Goal: Transaction & Acquisition: Download file/media

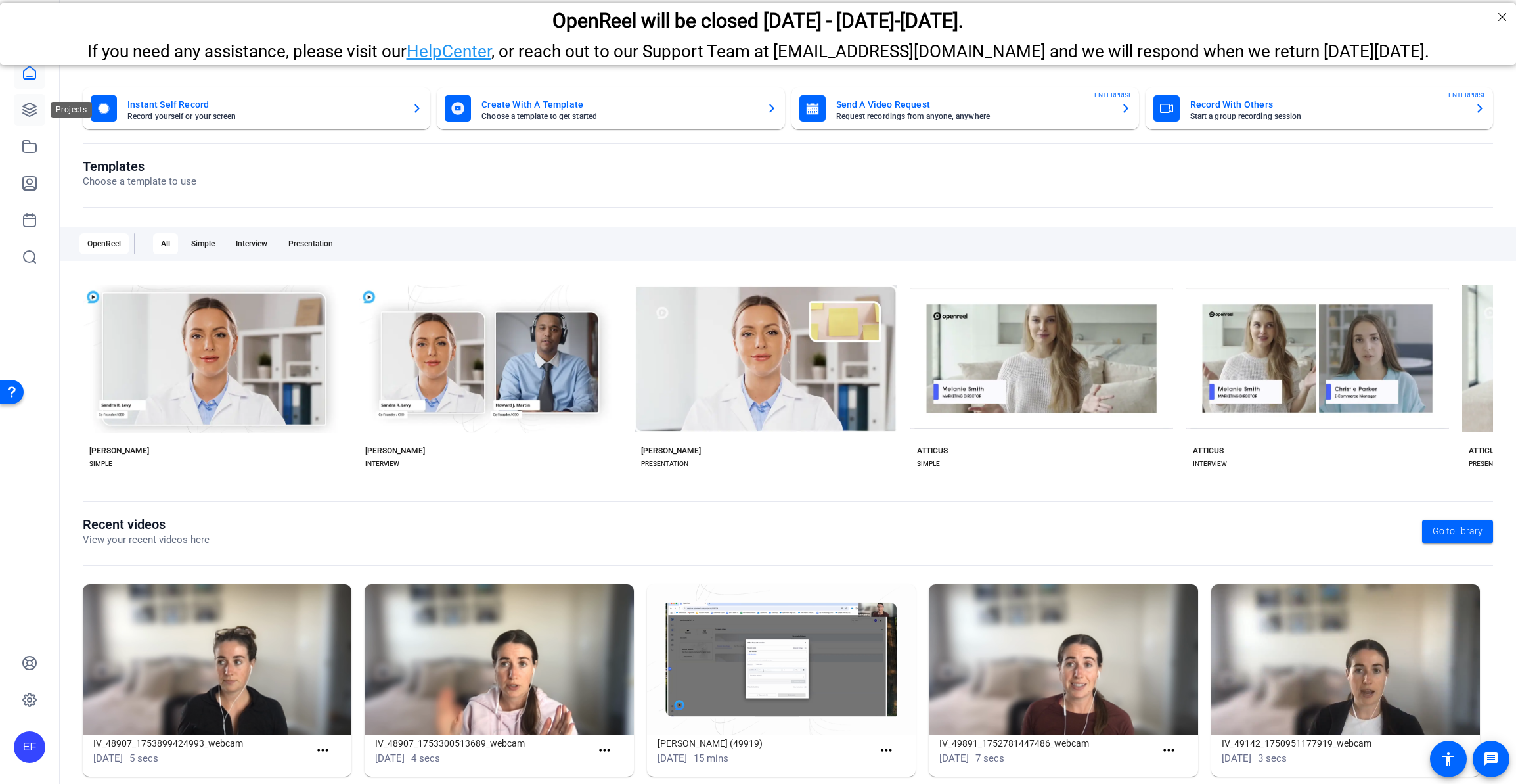
click at [29, 109] on icon at bounding box center [29, 109] width 13 height 13
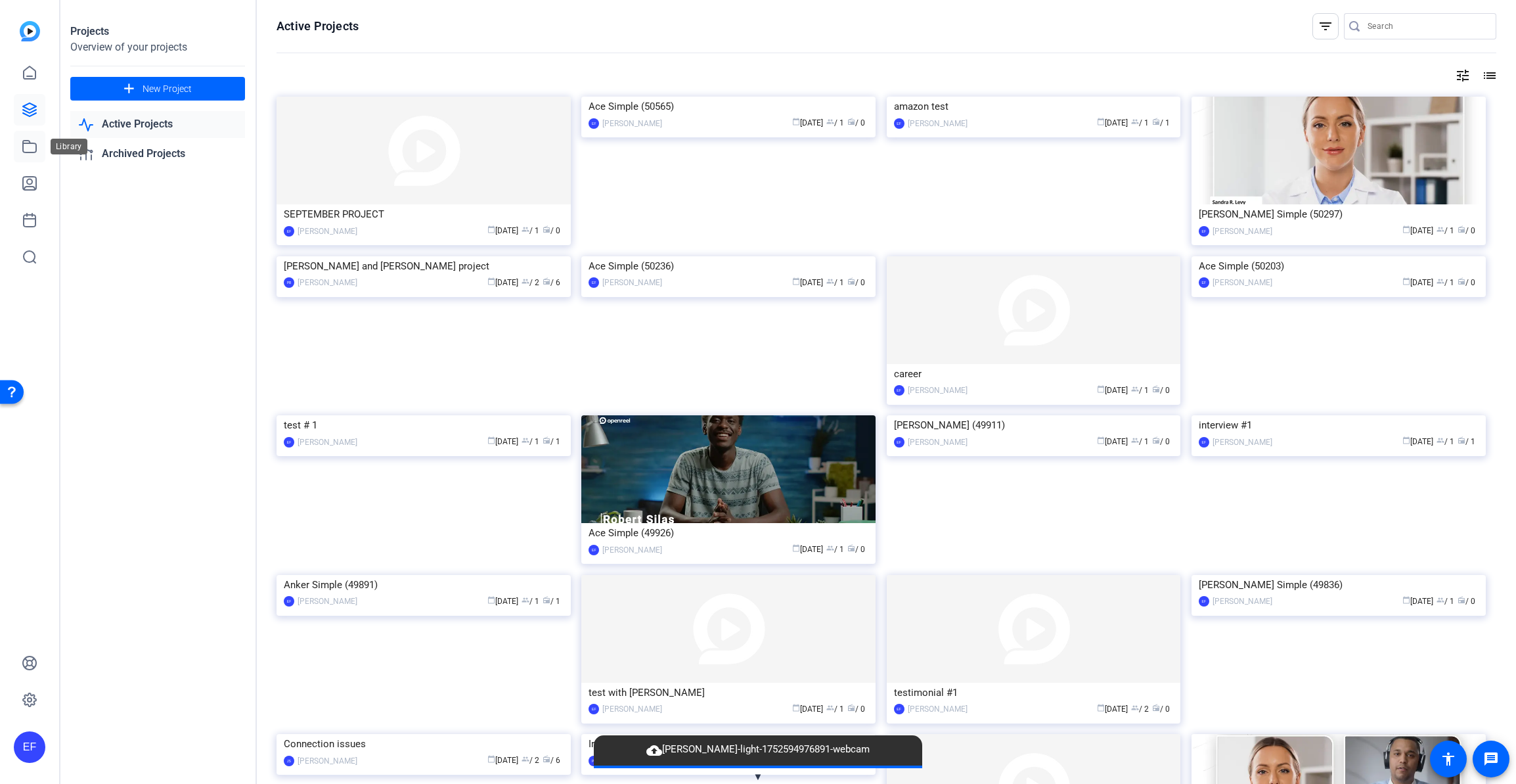
click at [25, 151] on icon at bounding box center [29, 147] width 16 height 16
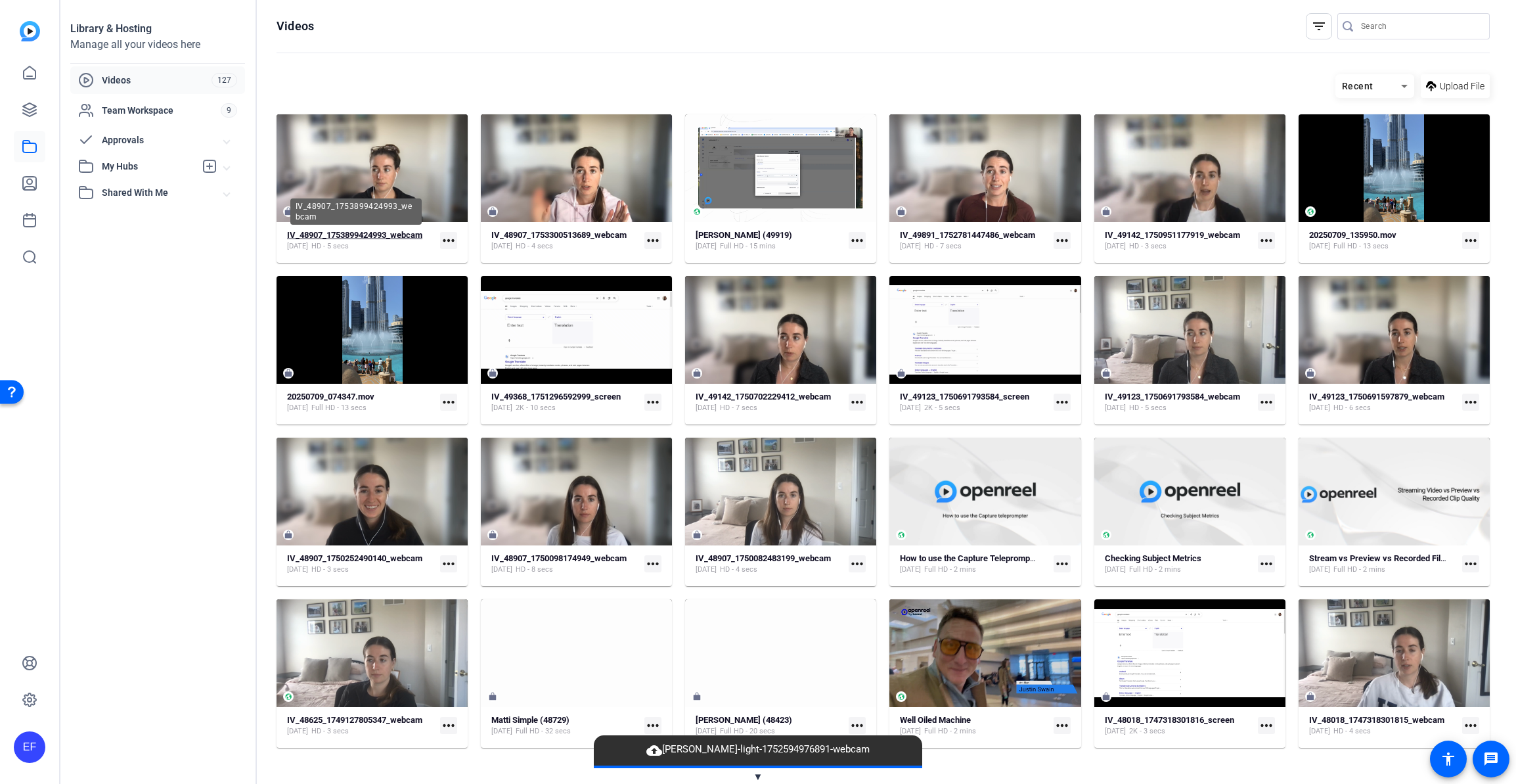
click at [385, 233] on strong "IV_48907_1753899424993_webcam" at bounding box center [355, 234] width 135 height 10
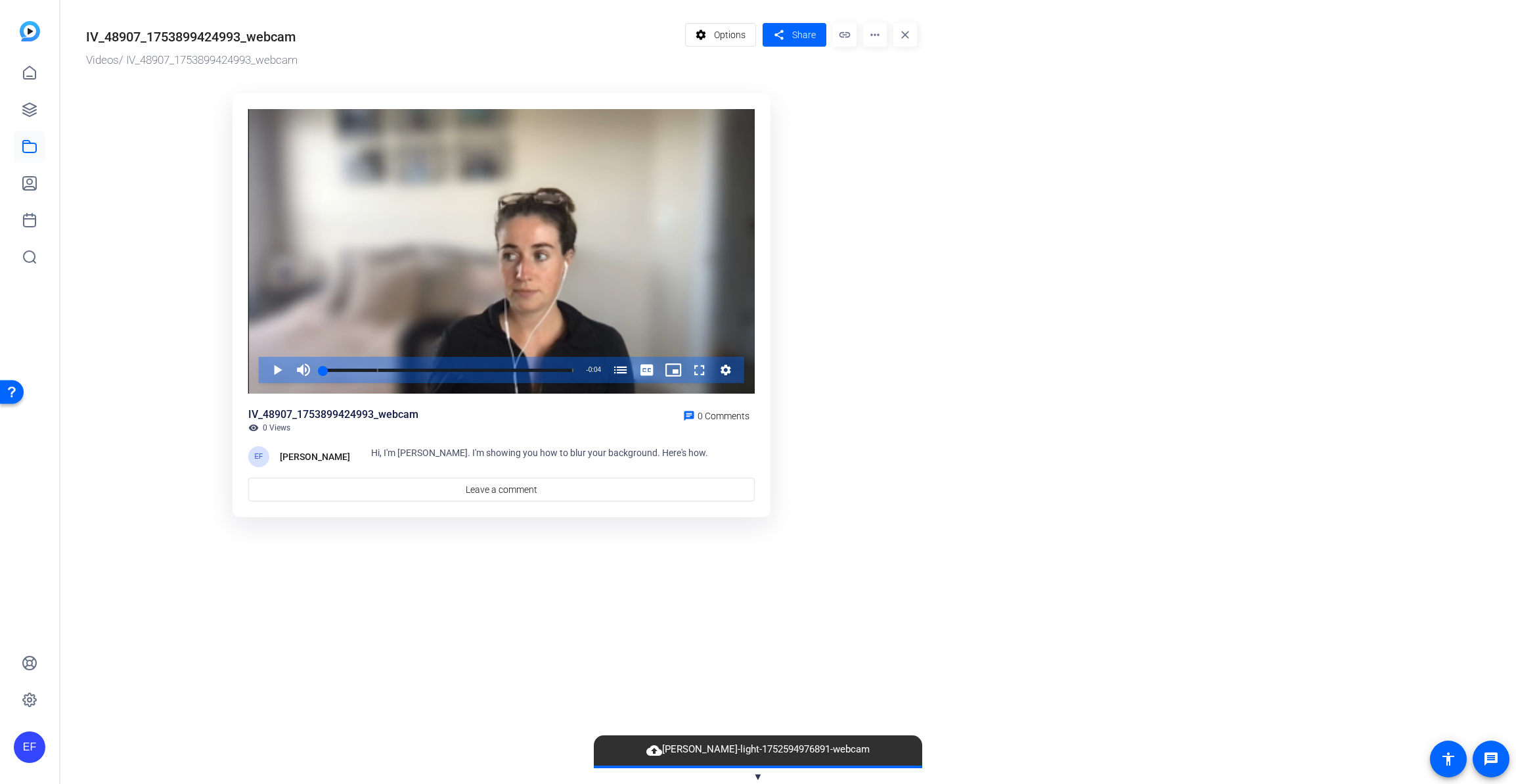
click at [885, 40] on mat-icon "more_horiz" at bounding box center [874, 35] width 23 height 23
click at [890, 123] on span "Download MP4" at bounding box center [902, 124] width 58 height 16
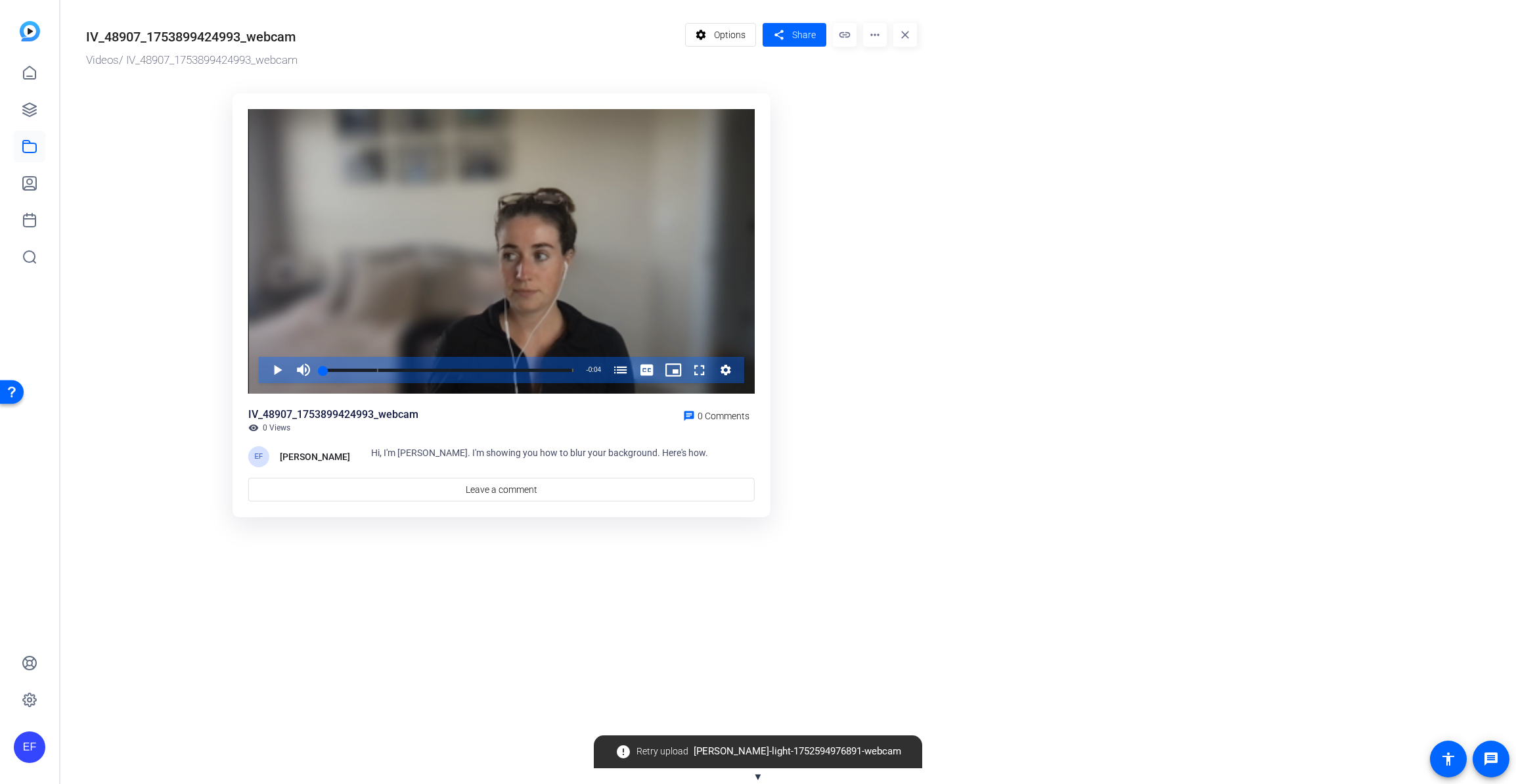
click at [726, 370] on icon "Video Player" at bounding box center [725, 369] width 13 height 16
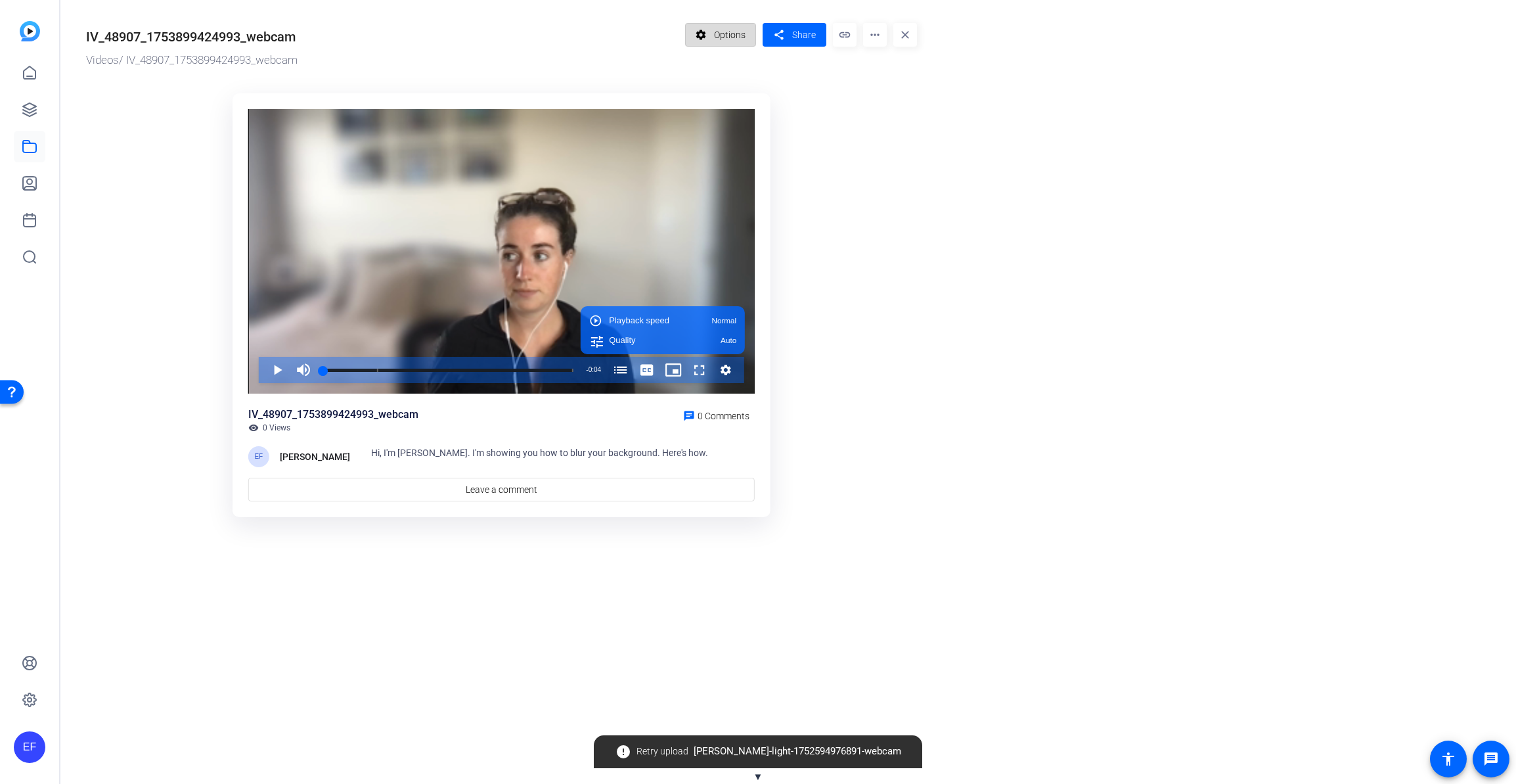
click at [722, 35] on span "Options" at bounding box center [729, 35] width 31 height 25
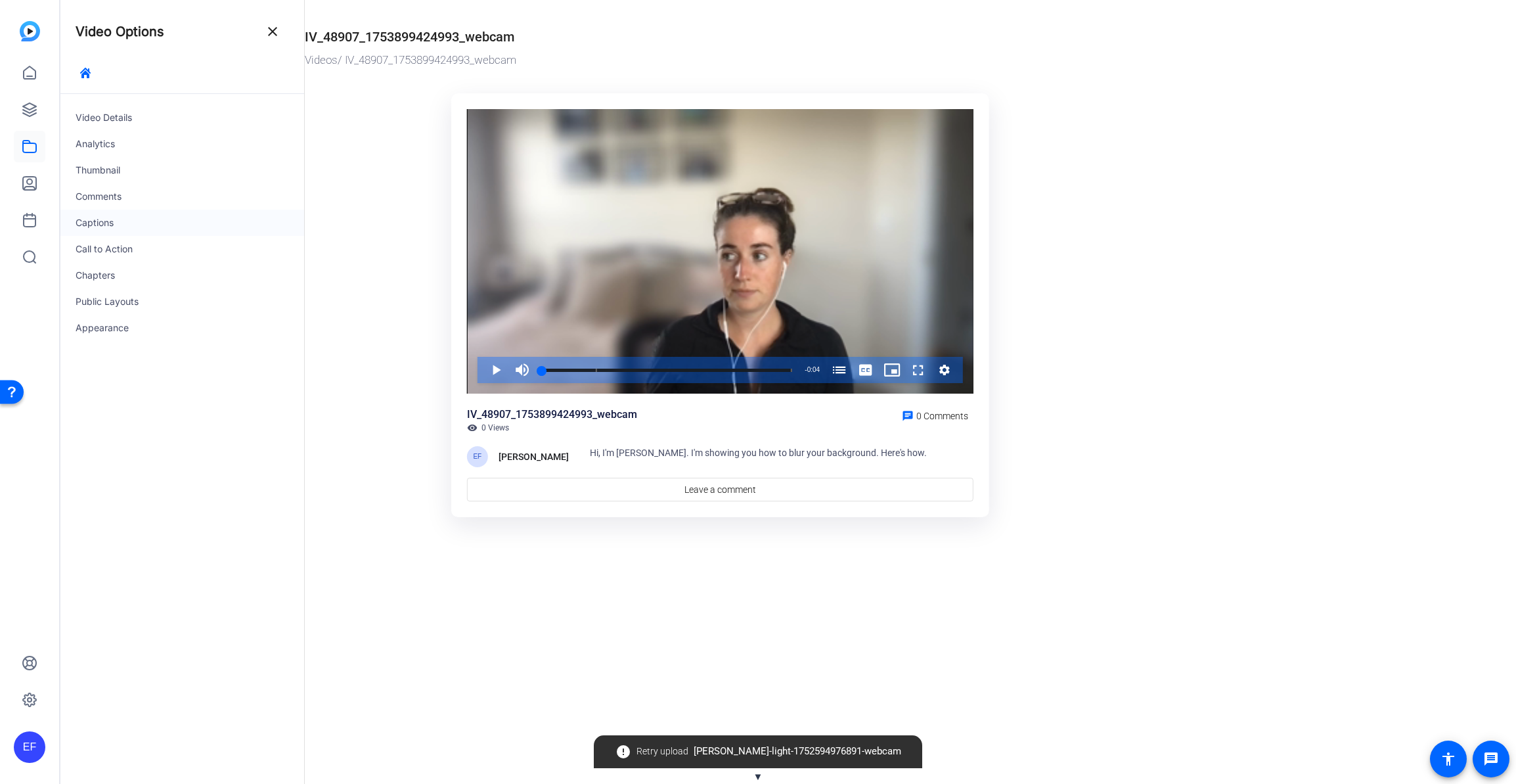
click at [112, 215] on div "Captions" at bounding box center [182, 223] width 245 height 26
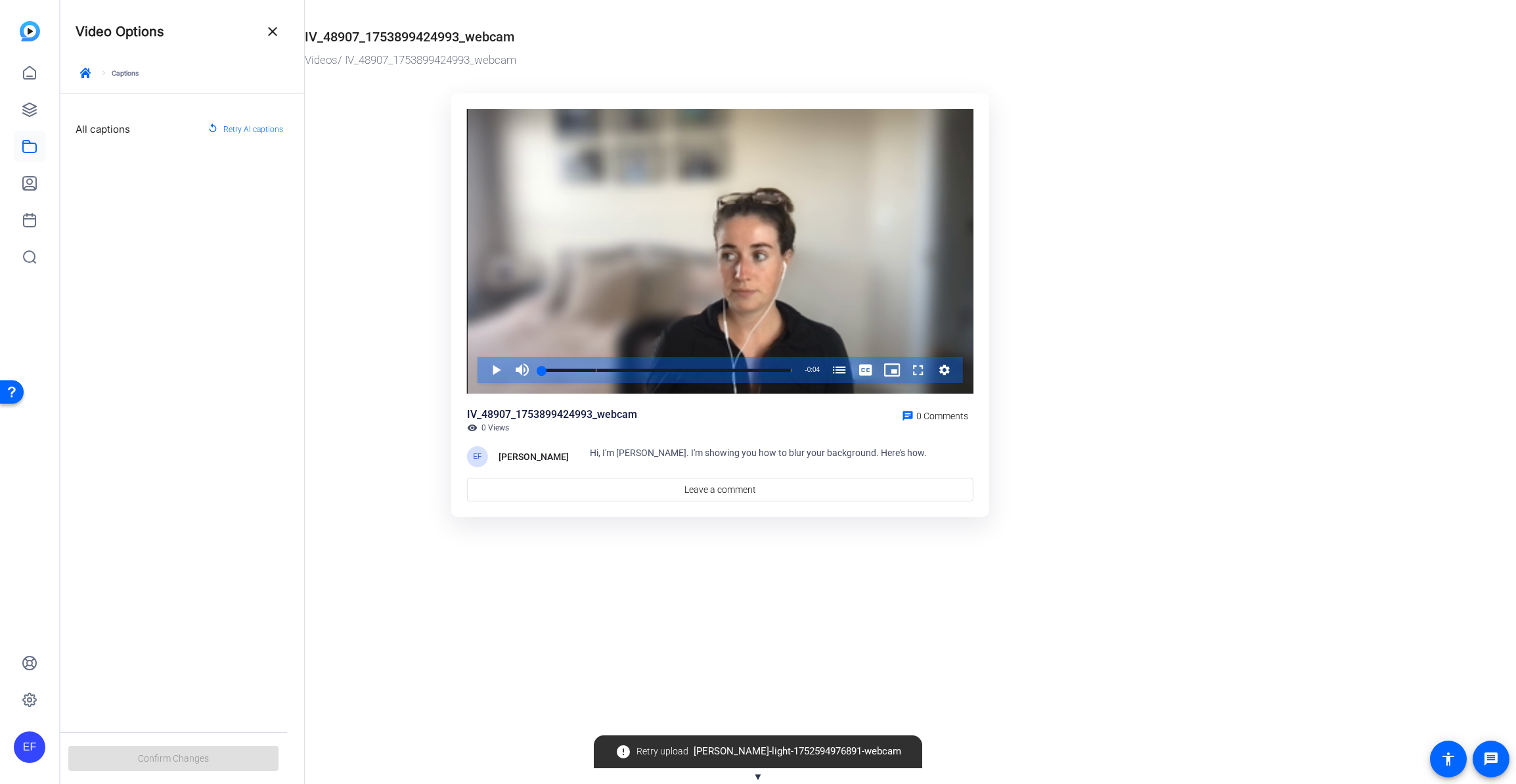
click at [112, 215] on div "All captions replay Retry AI captions" at bounding box center [182, 404] width 245 height 622
click at [270, 28] on mat-icon "close" at bounding box center [272, 31] width 16 height 16
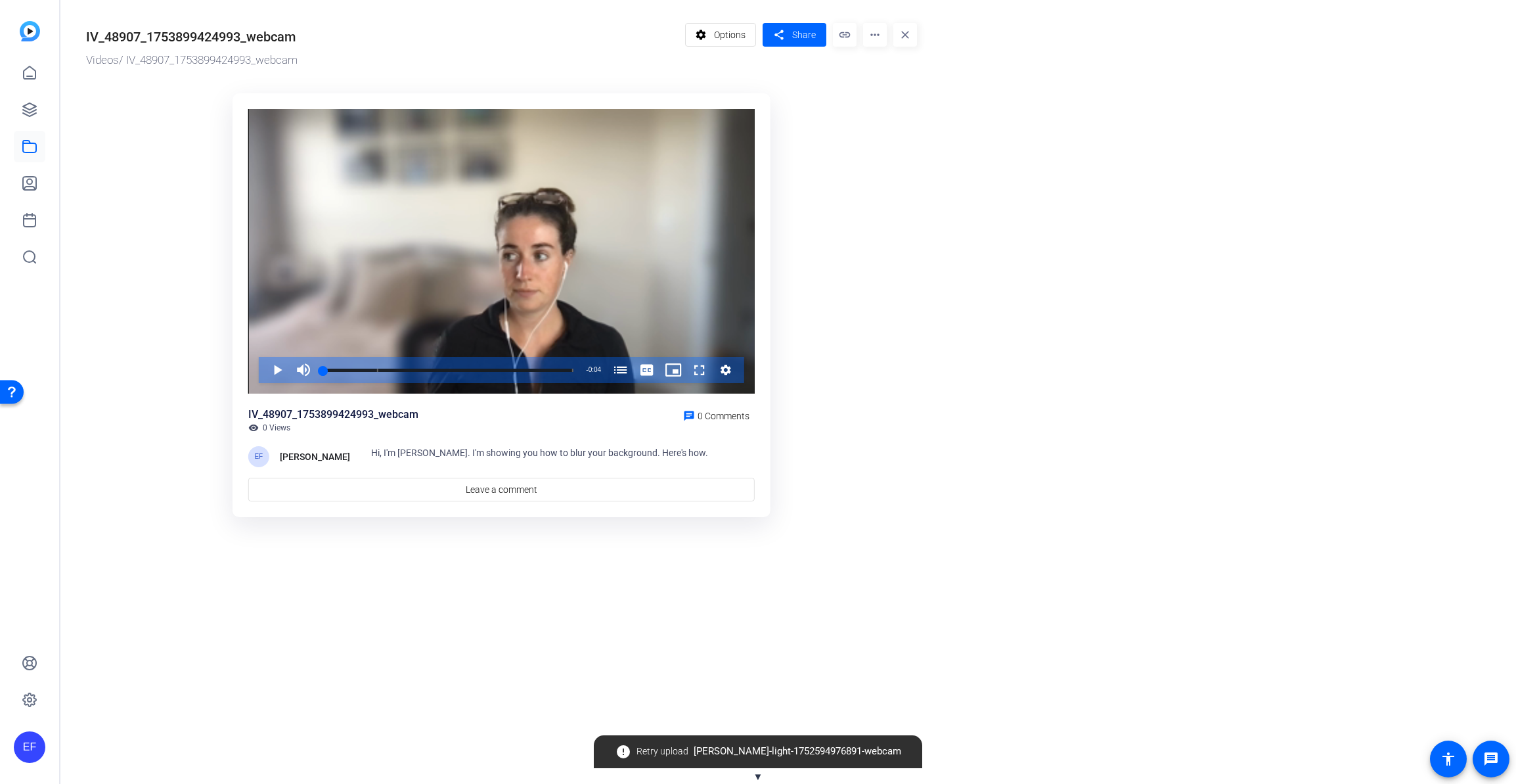
click at [875, 33] on mat-icon "more_horiz" at bounding box center [874, 35] width 23 height 23
click at [885, 58] on span "Analytics" at bounding box center [902, 58] width 58 height 16
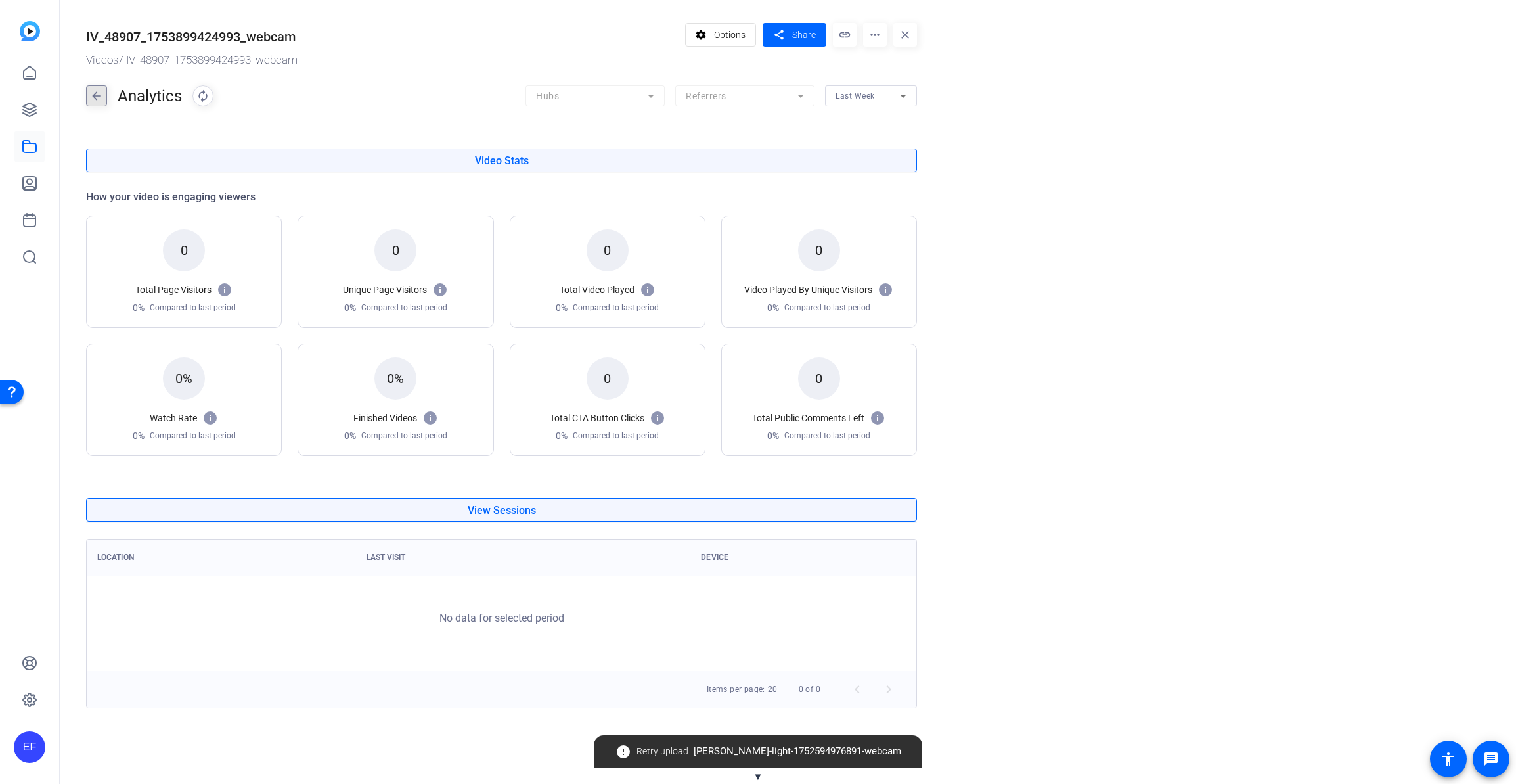
click at [86, 94] on button "arrow_back" at bounding box center [96, 95] width 21 height 21
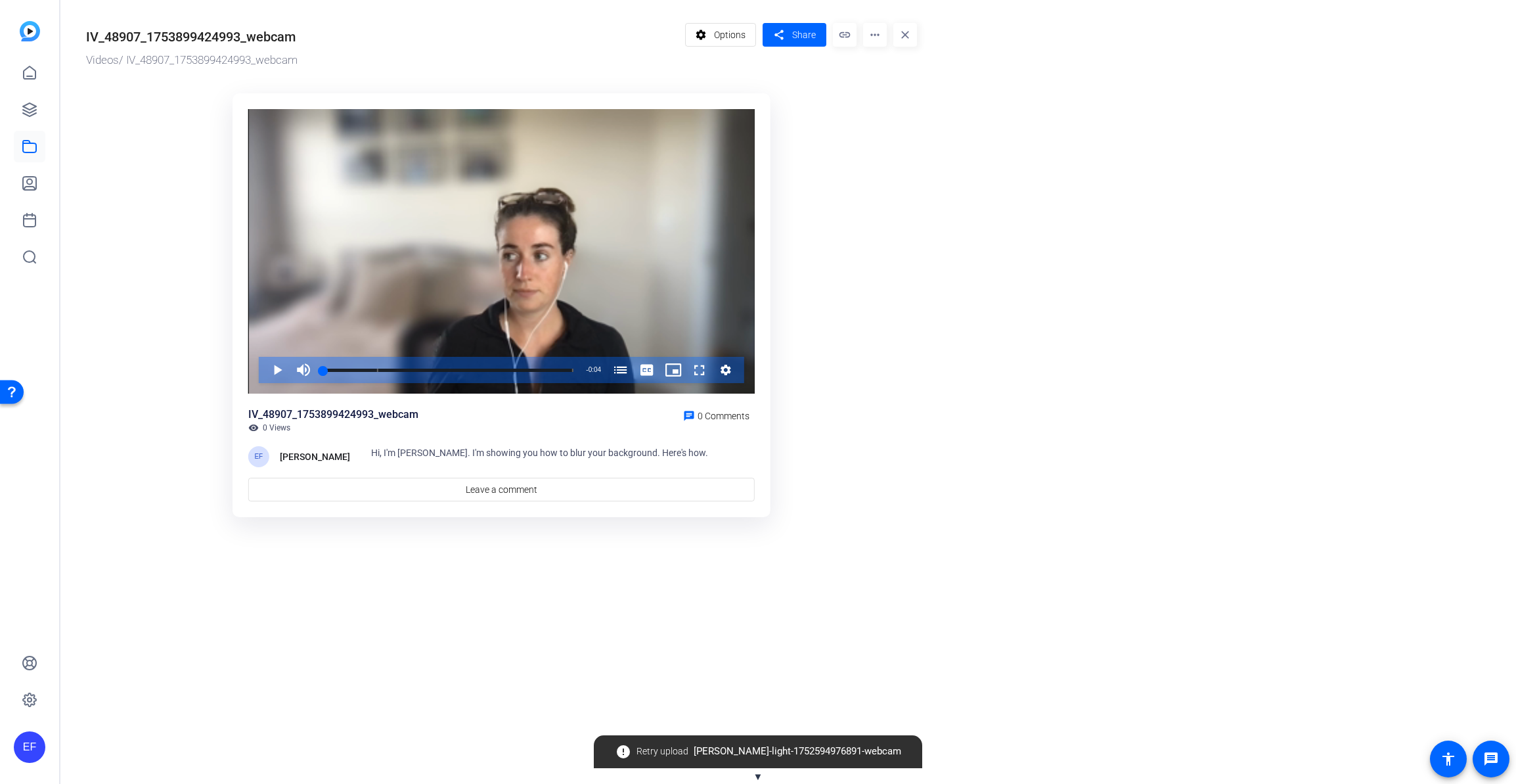
click at [898, 36] on mat-icon "close" at bounding box center [905, 35] width 23 height 23
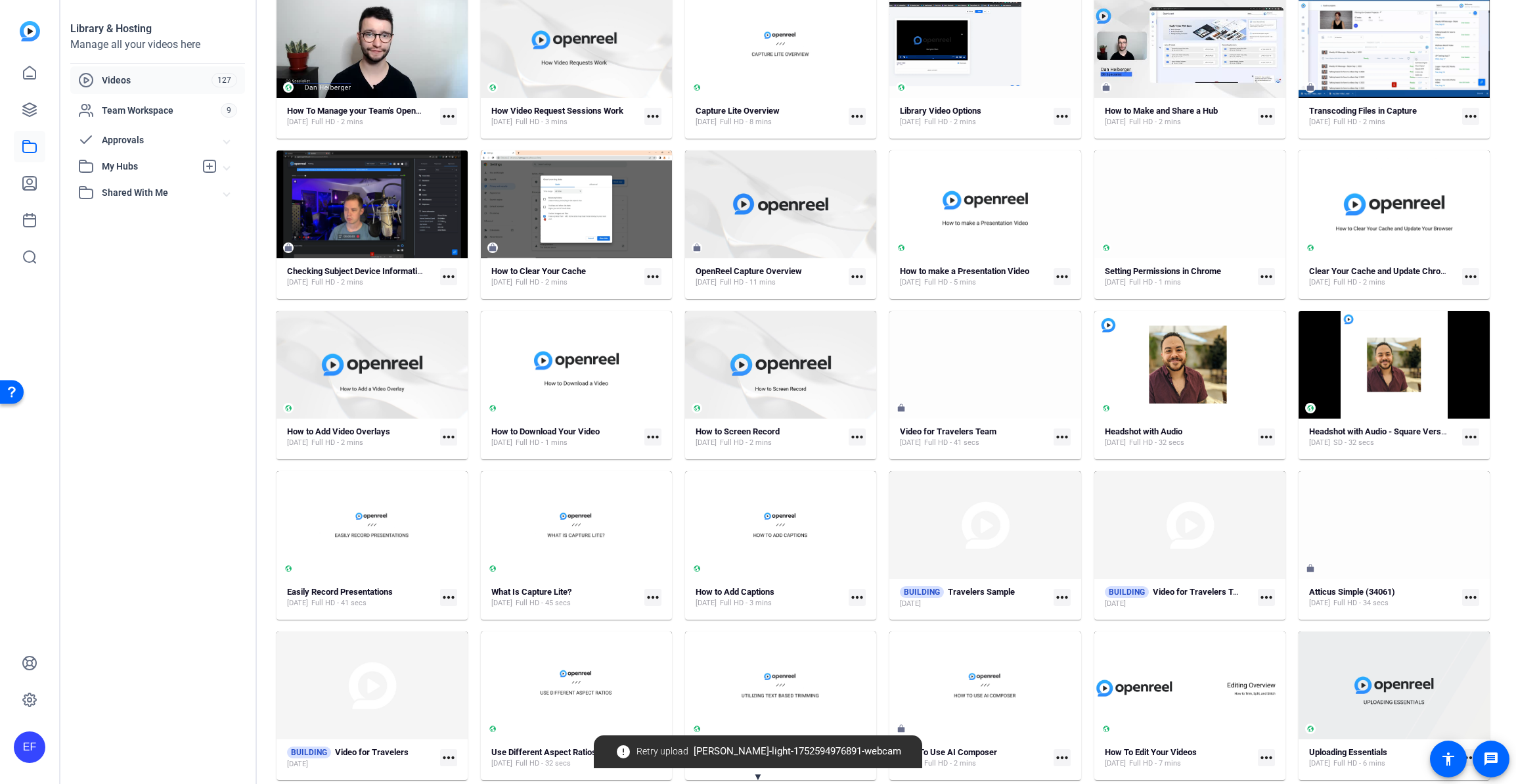
scroll to position [1891, 0]
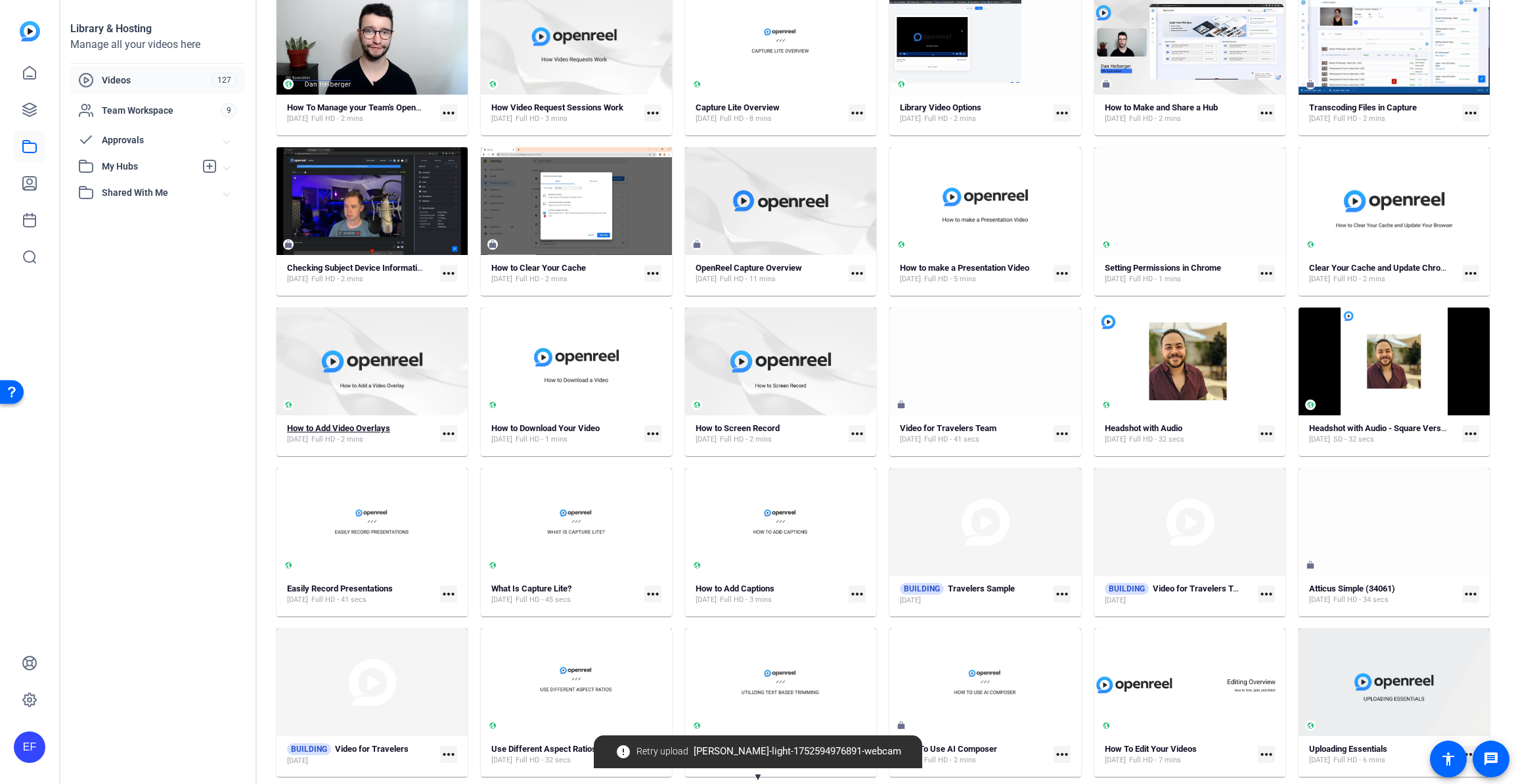
click at [379, 423] on strong "How to Add Video Overlays" at bounding box center [338, 428] width 103 height 10
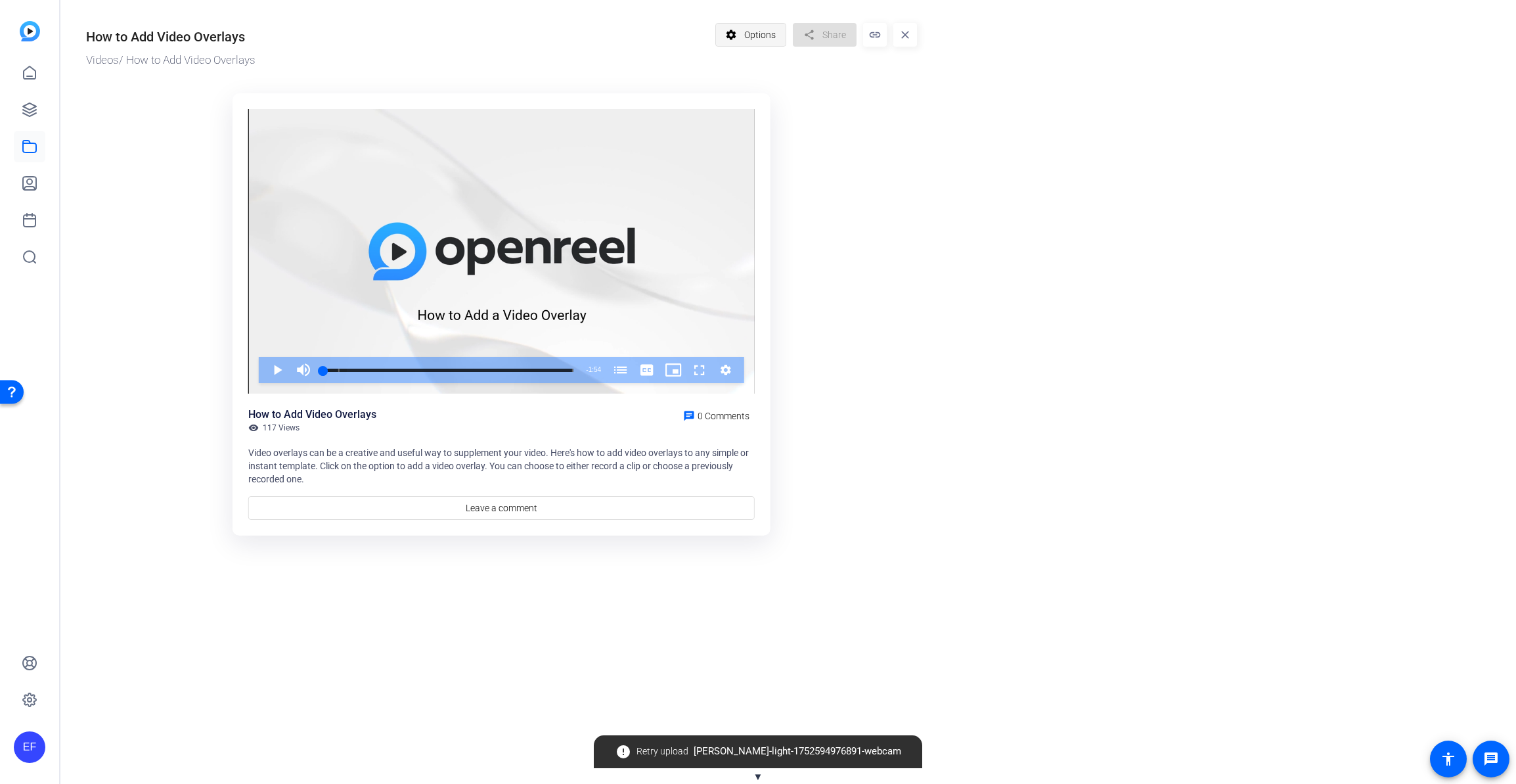
click at [738, 36] on mat-icon "settings" at bounding box center [731, 35] width 16 height 25
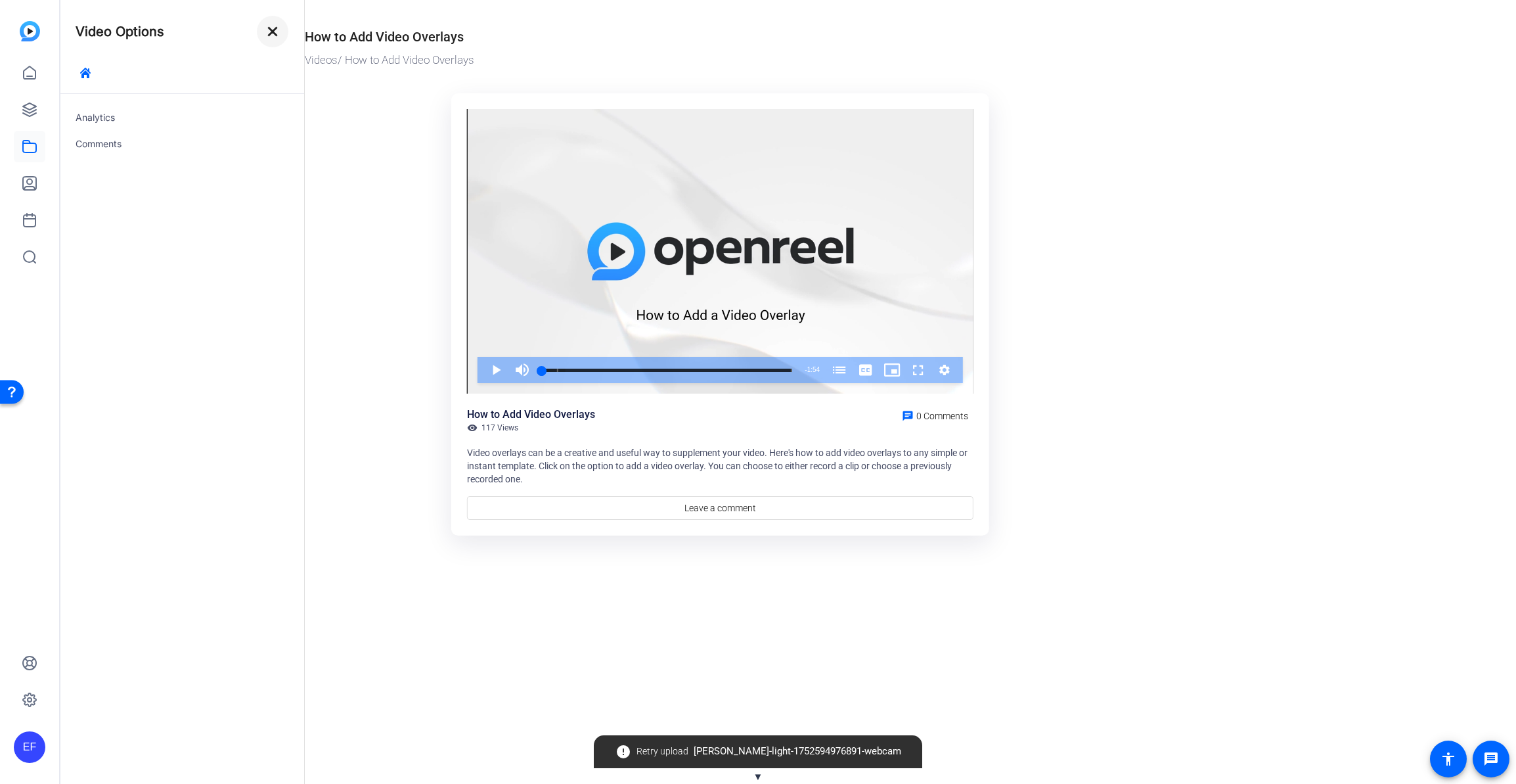
click at [277, 30] on mat-icon "close" at bounding box center [272, 31] width 16 height 16
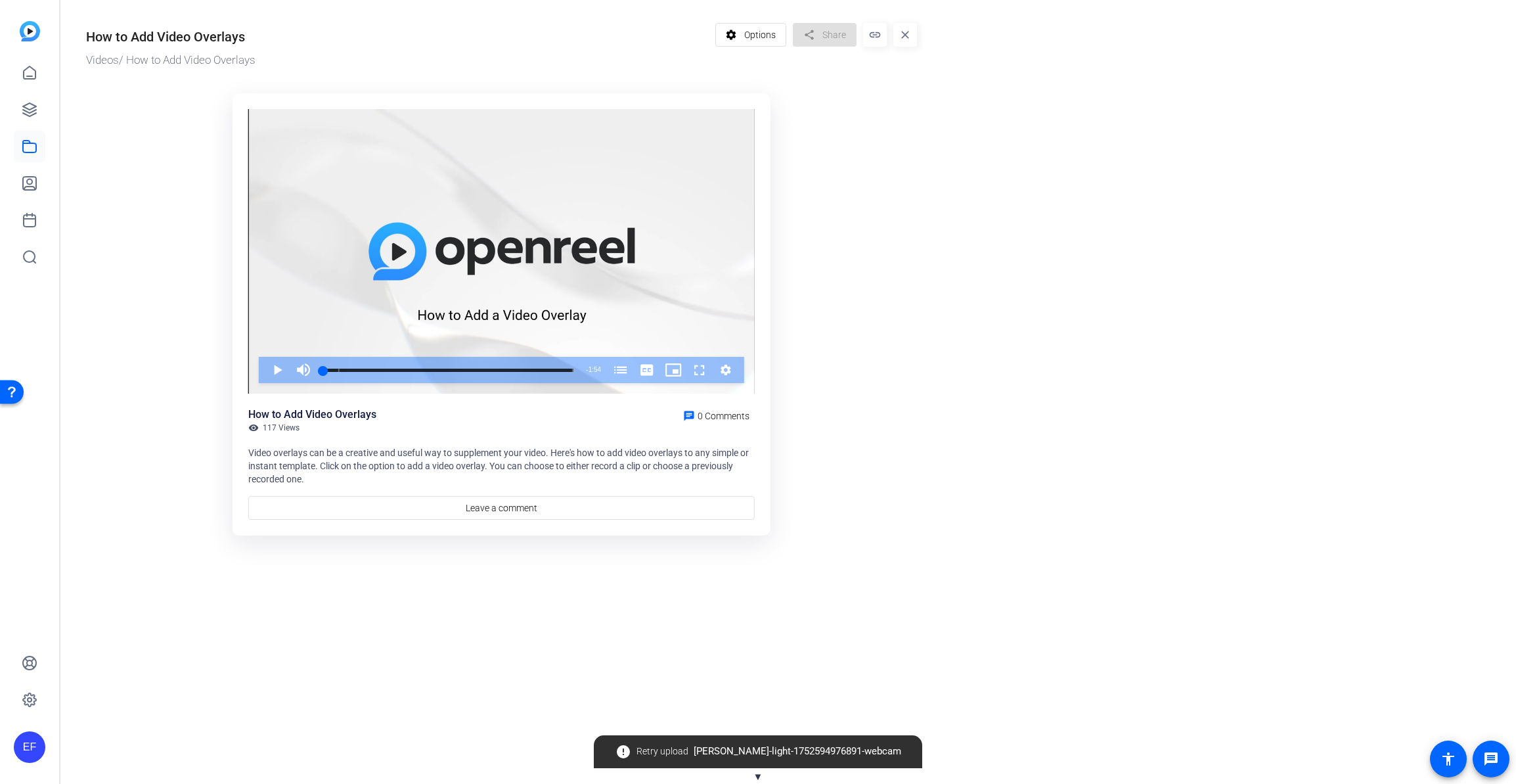
click at [904, 36] on mat-icon "close" at bounding box center [905, 35] width 23 height 23
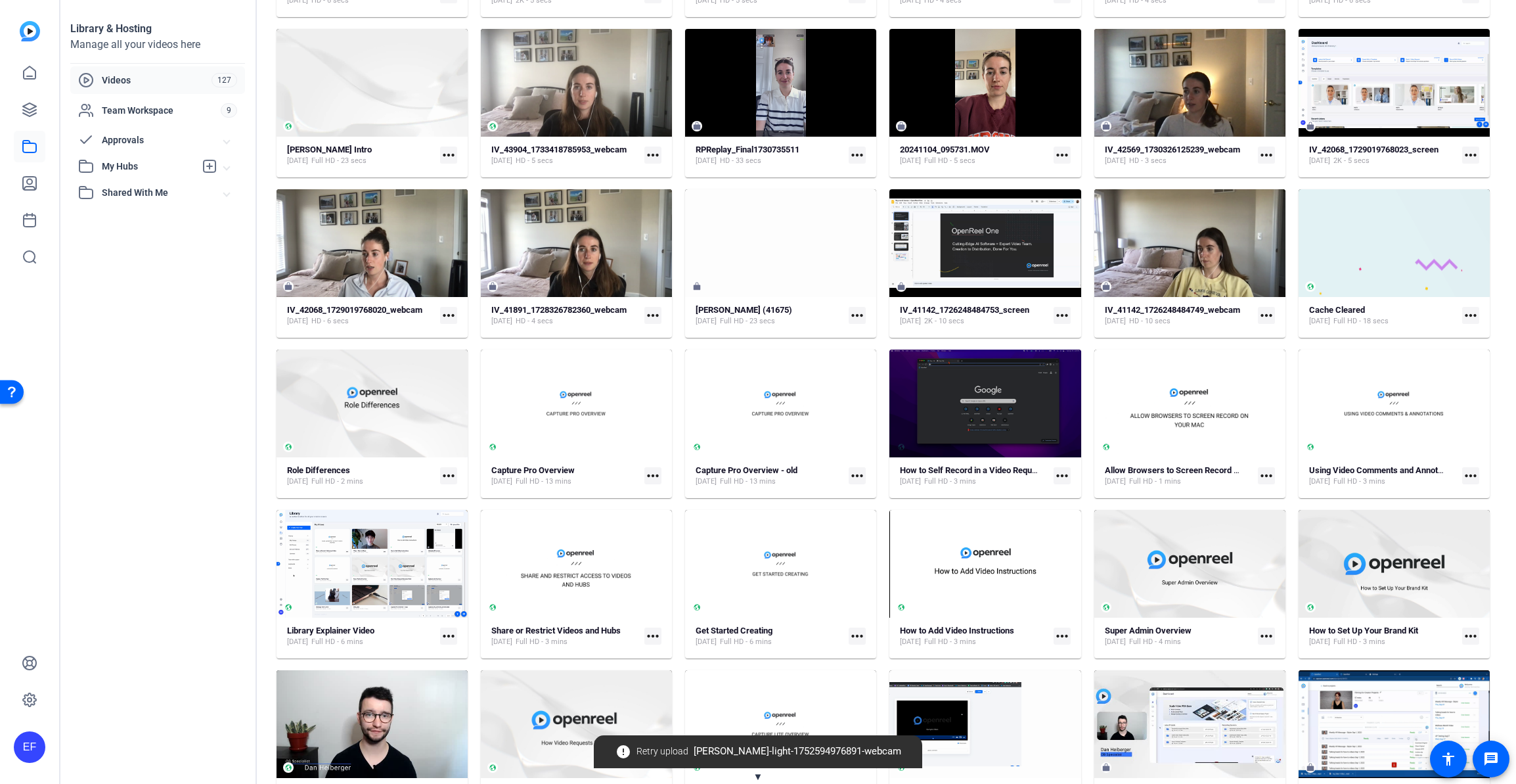
scroll to position [1148, 0]
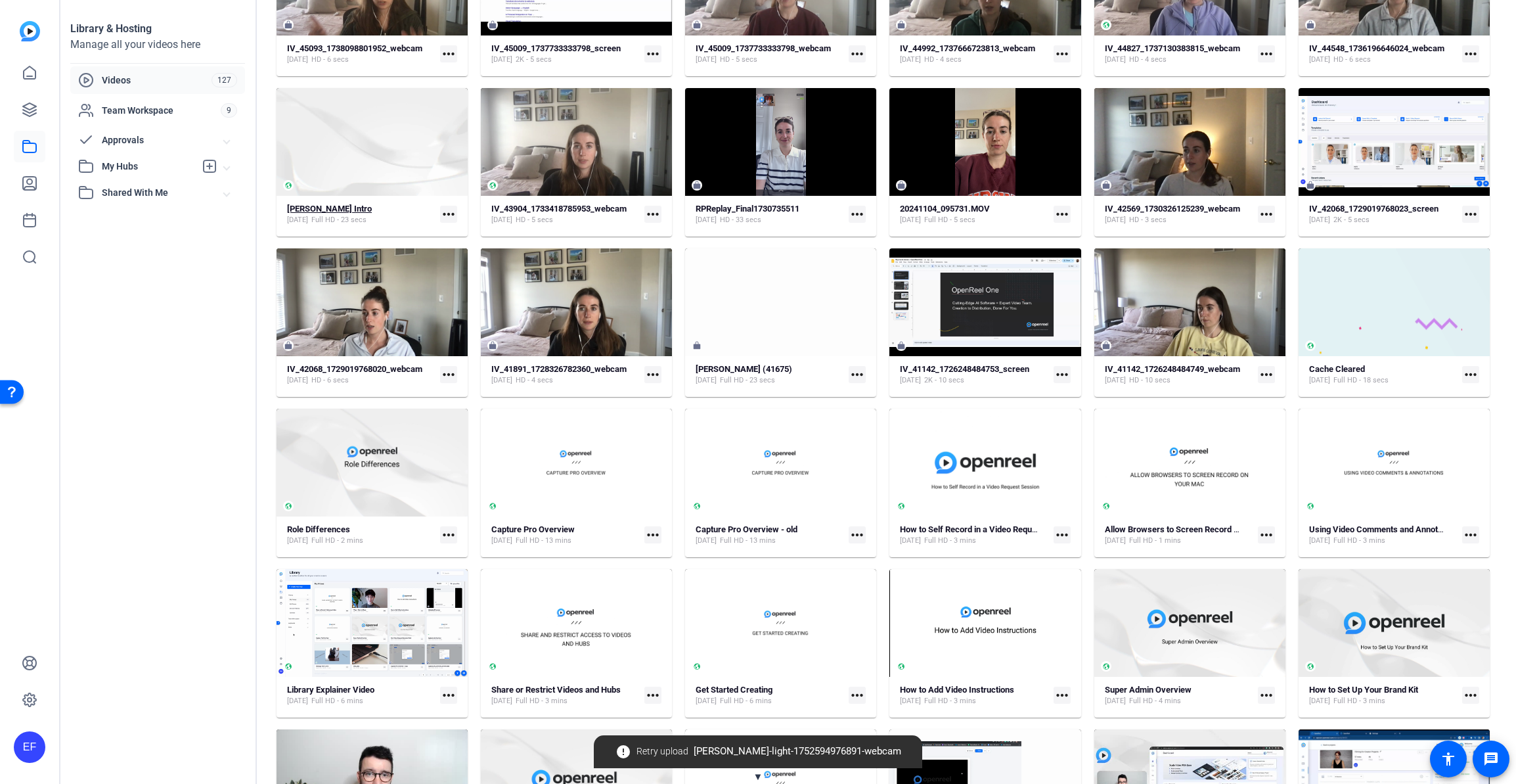
click at [326, 205] on strong "Erin Flaherty's Intro" at bounding box center [330, 208] width 85 height 10
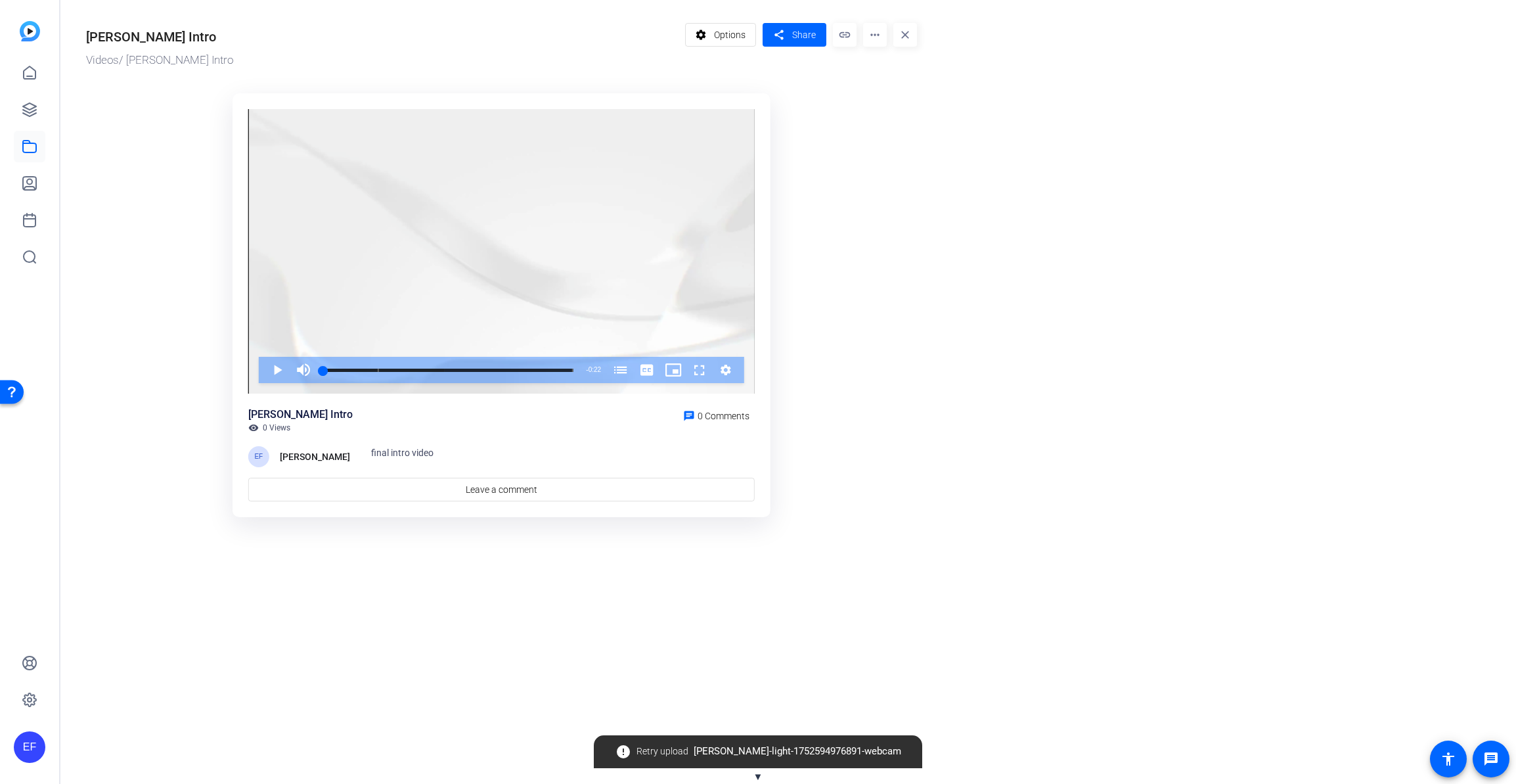
click at [878, 36] on mat-icon "more_horiz" at bounding box center [874, 35] width 23 height 23
click at [895, 127] on span "Extract Audio" at bounding box center [900, 124] width 55 height 16
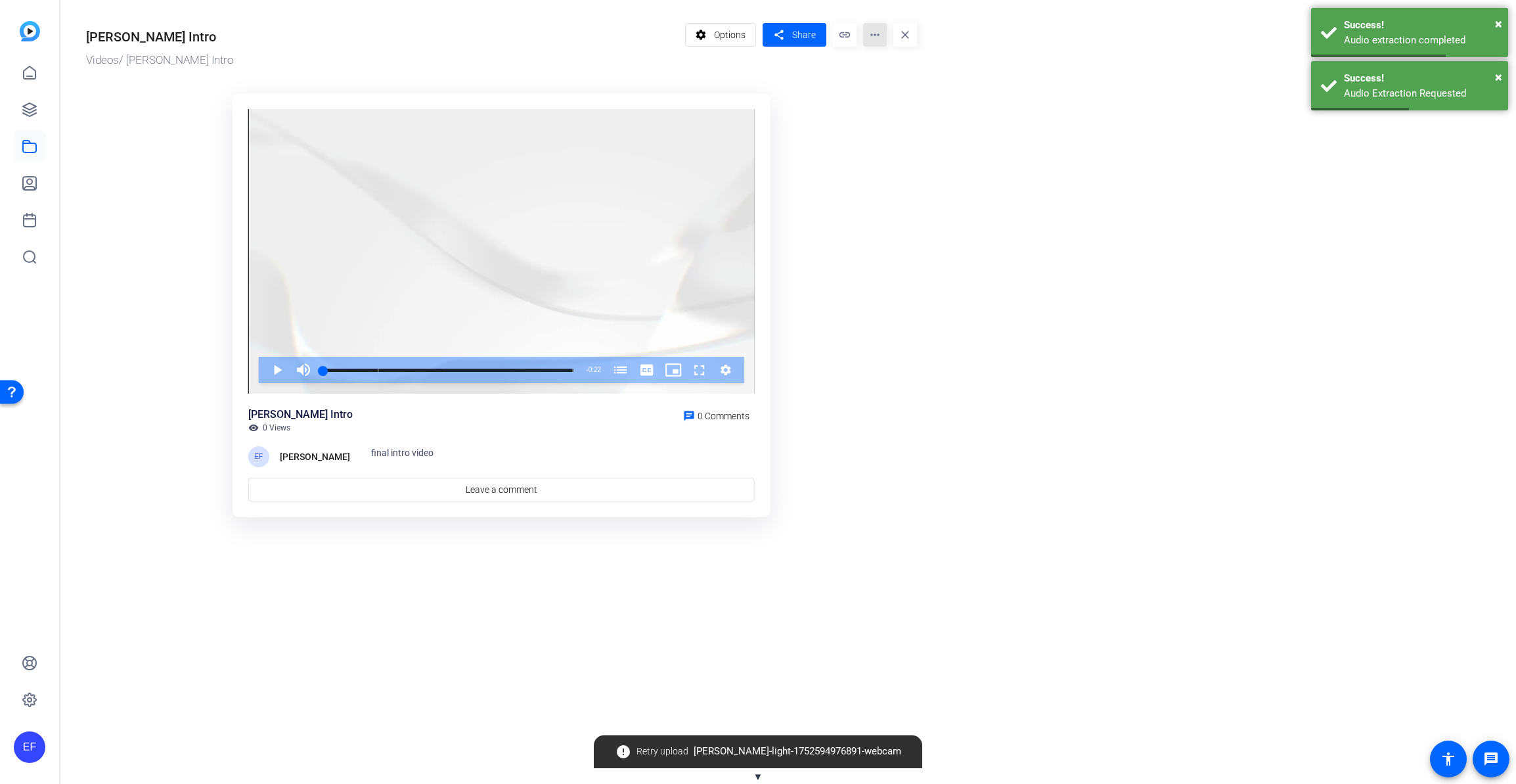
click at [879, 36] on mat-icon "more_horiz" at bounding box center [874, 35] width 23 height 23
click at [905, 127] on span "Download Audio" at bounding box center [905, 124] width 62 height 16
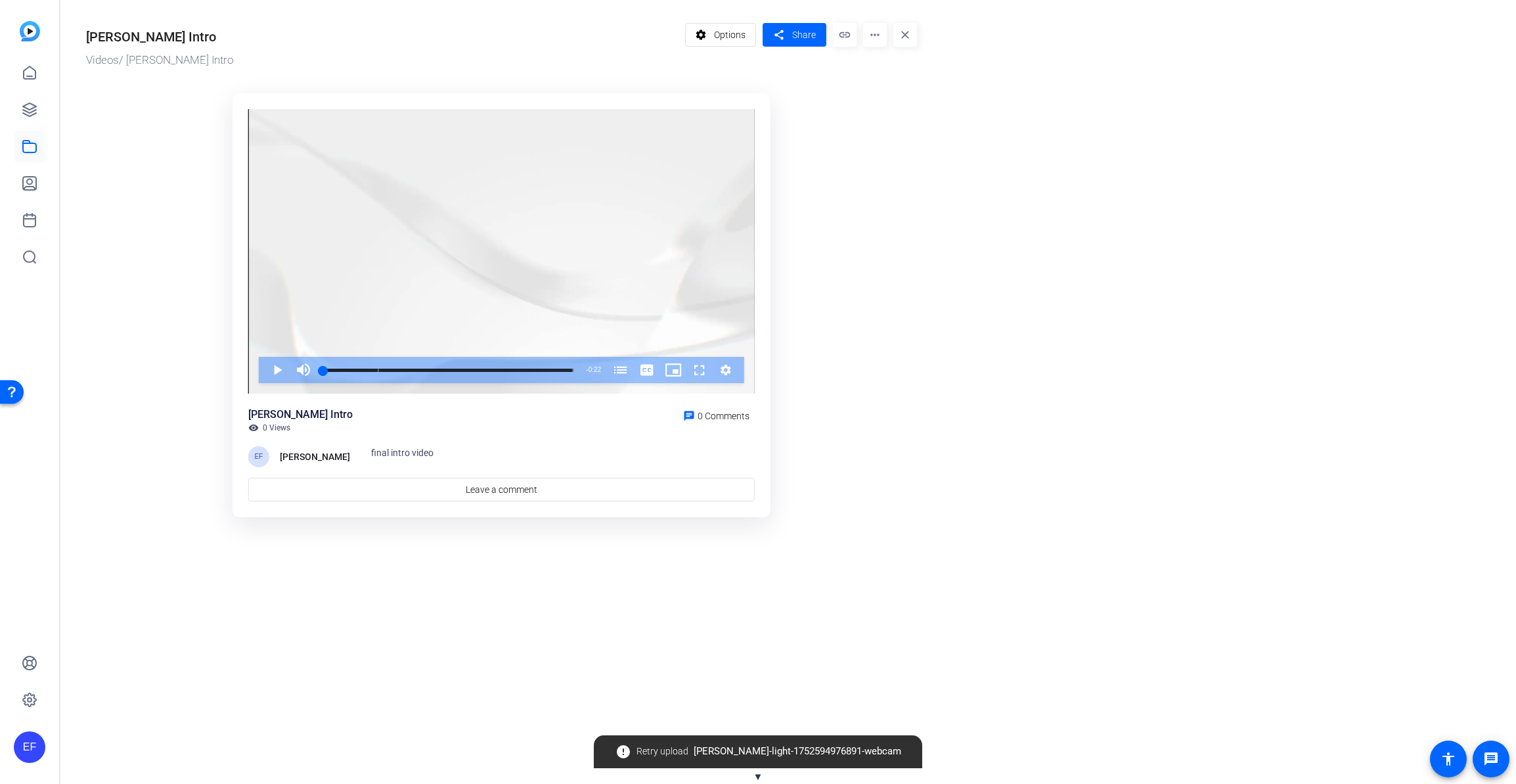
click at [879, 33] on mat-icon "more_horiz" at bounding box center [874, 35] width 23 height 23
click at [853, 37] on div at bounding box center [758, 392] width 1516 height 784
click at [848, 38] on mat-icon "link" at bounding box center [844, 35] width 23 height 23
click at [873, 39] on mat-icon "more_horiz" at bounding box center [874, 35] width 23 height 23
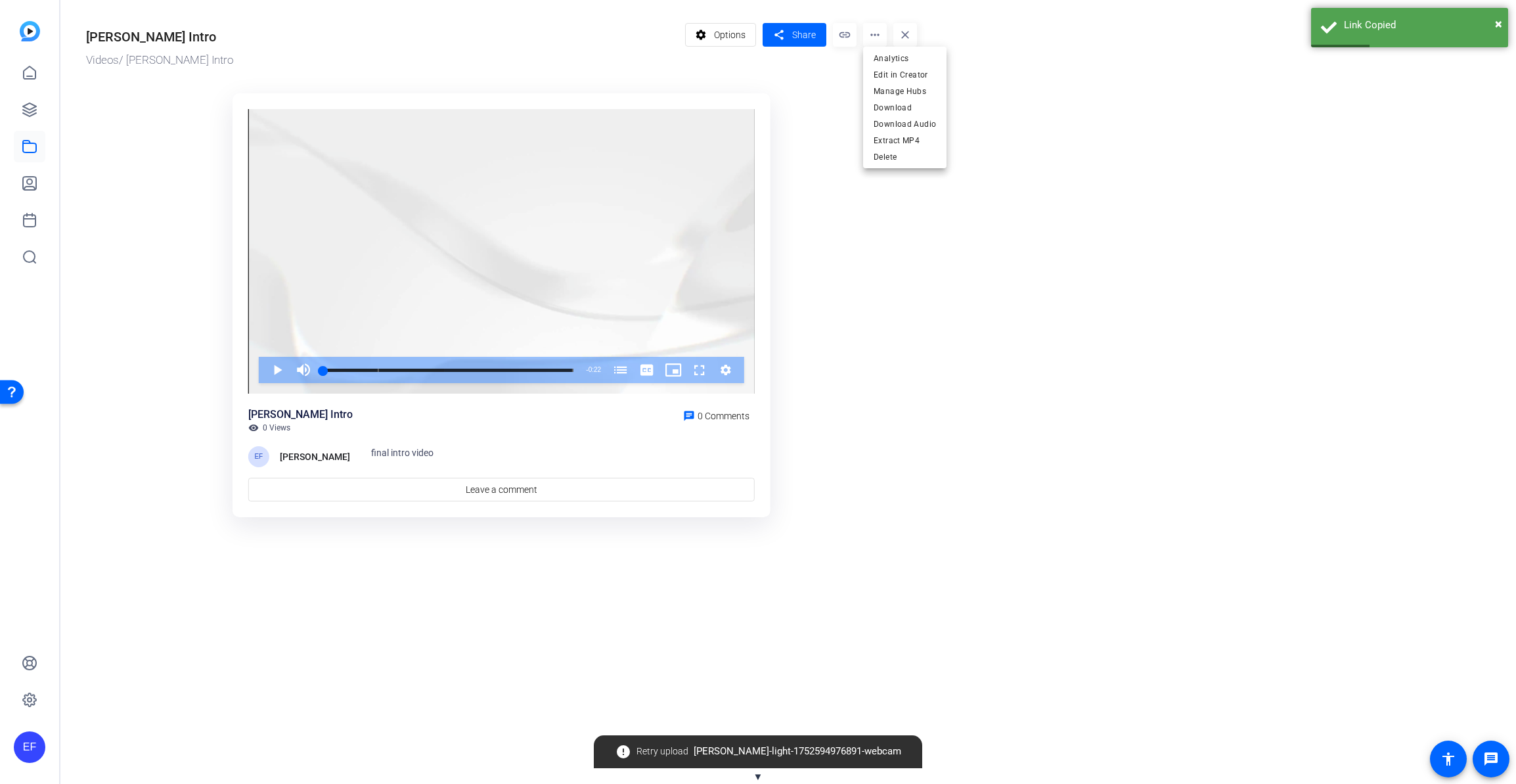
click at [744, 36] on div at bounding box center [758, 392] width 1516 height 784
click at [744, 36] on span "Options" at bounding box center [729, 35] width 31 height 25
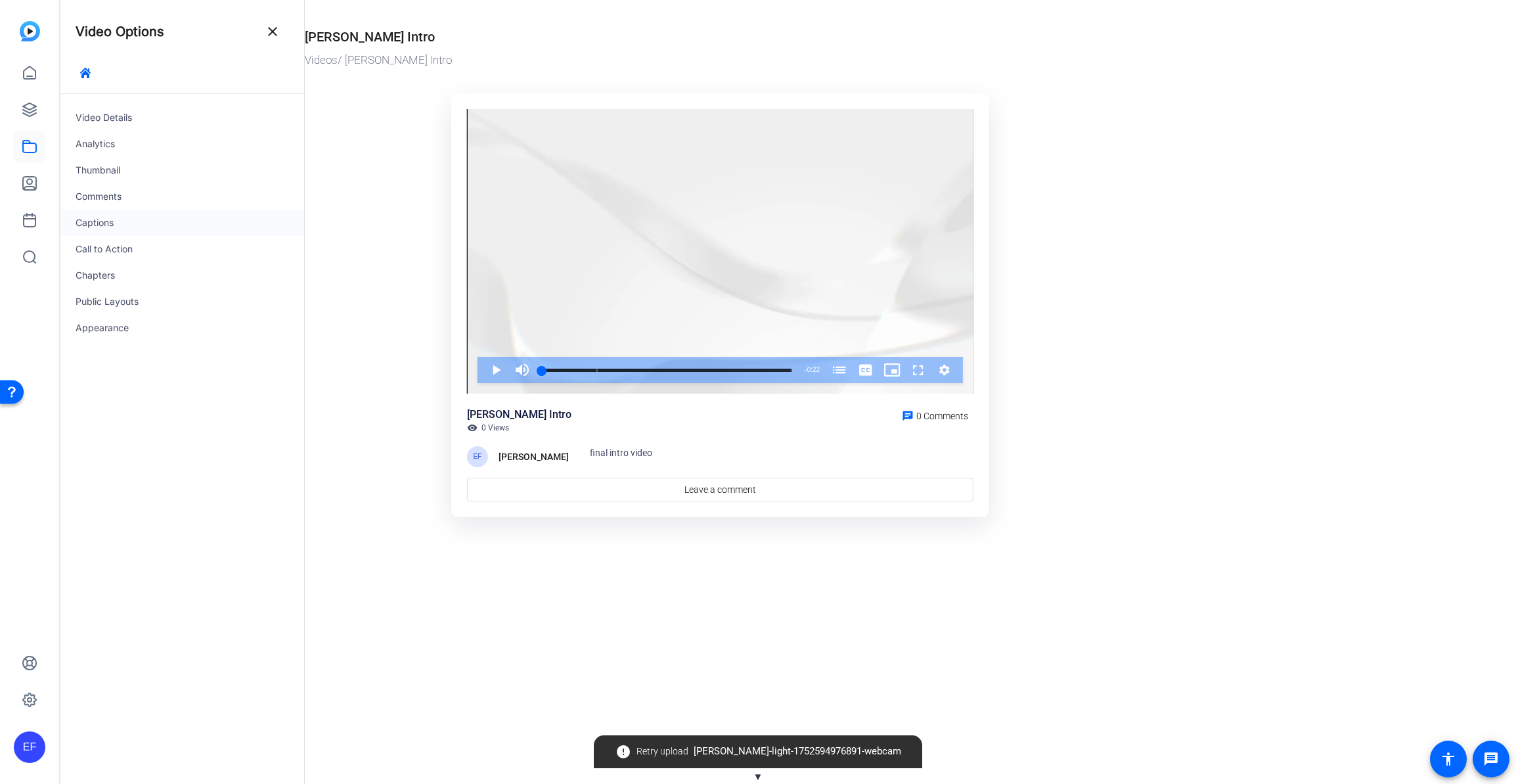
click at [88, 217] on div "Captions" at bounding box center [182, 223] width 245 height 26
